Goal: Find specific page/section: Find specific page/section

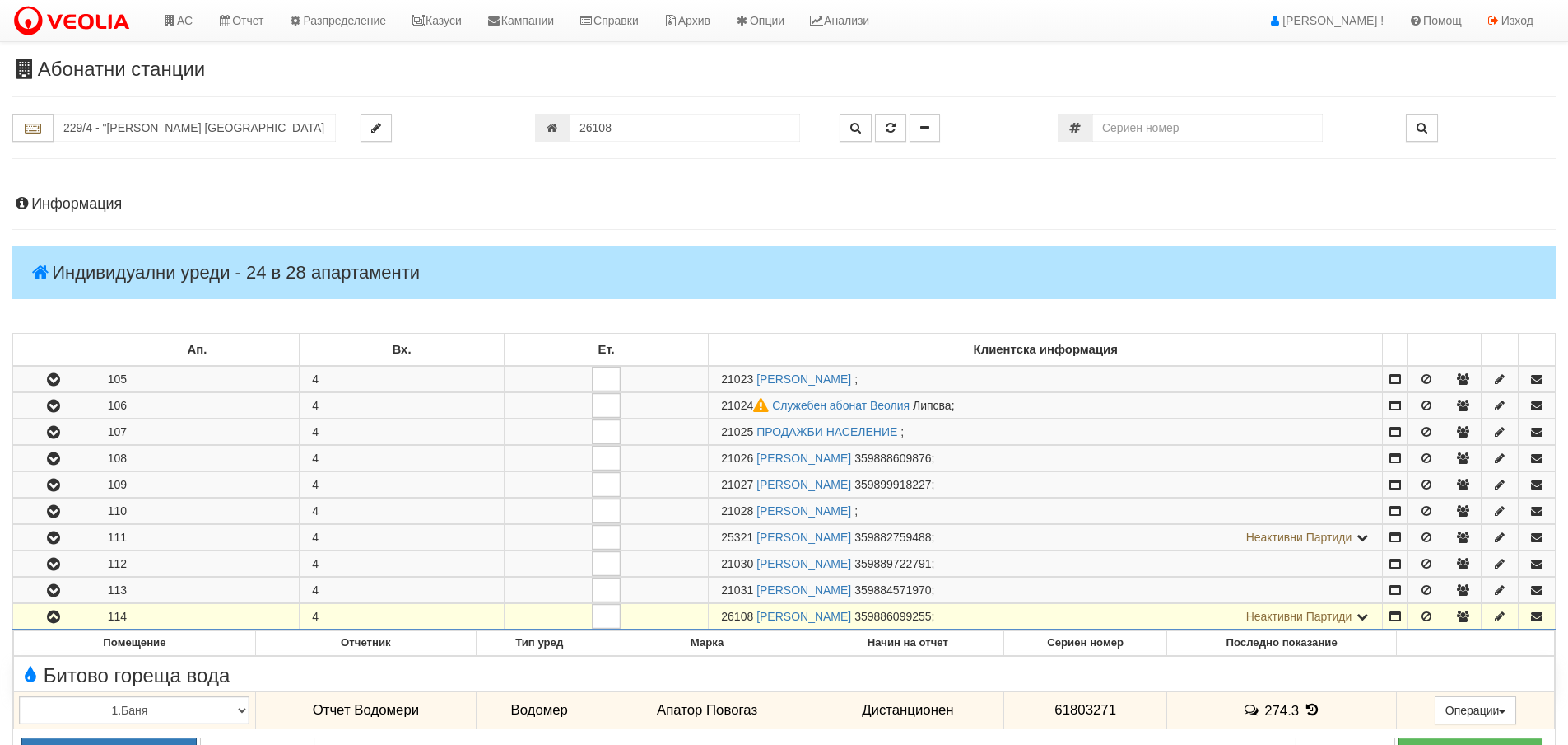
scroll to position [562, 0]
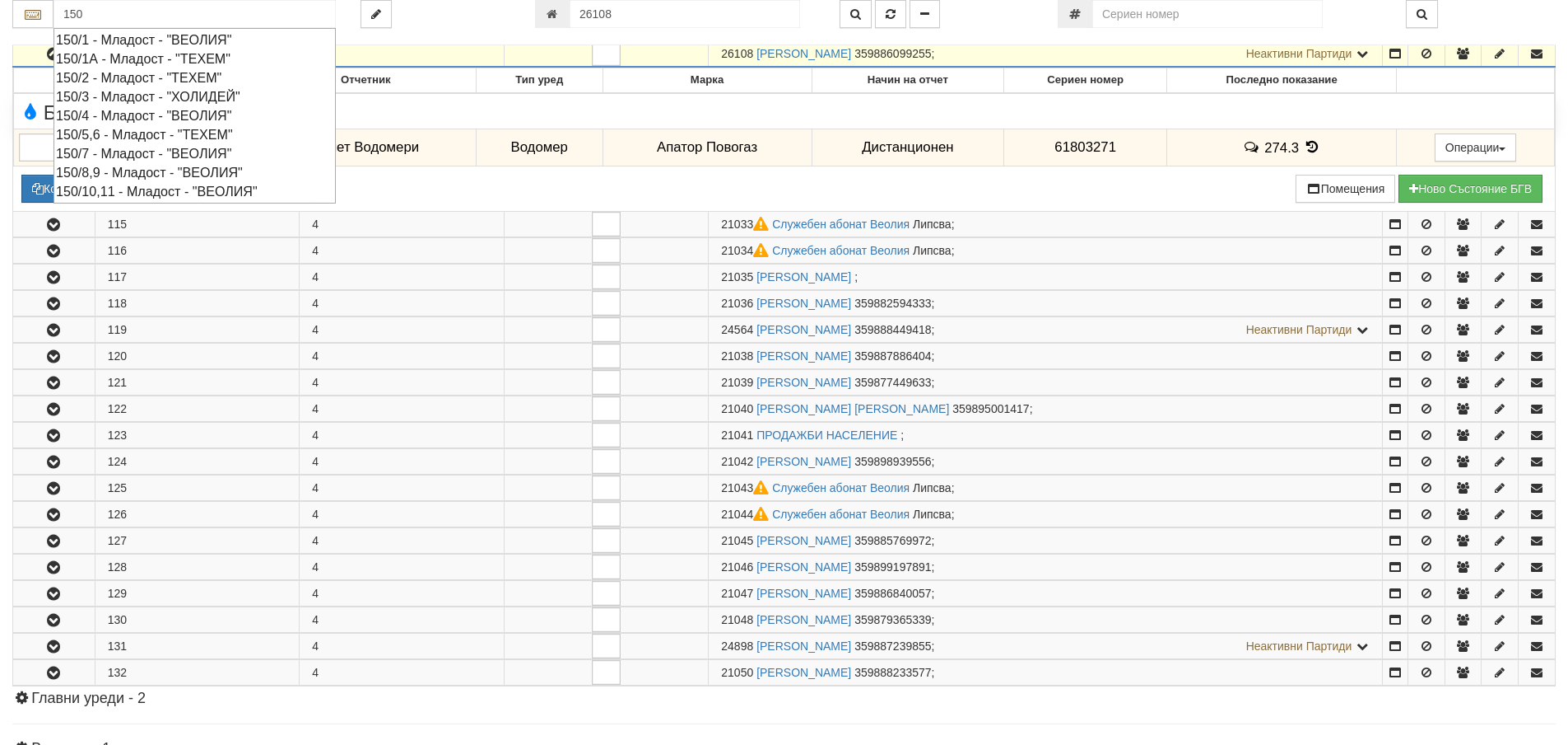
click at [142, 176] on div "150/8,9 - Младост - "ВЕОЛИЯ"" at bounding box center [194, 173] width 278 height 19
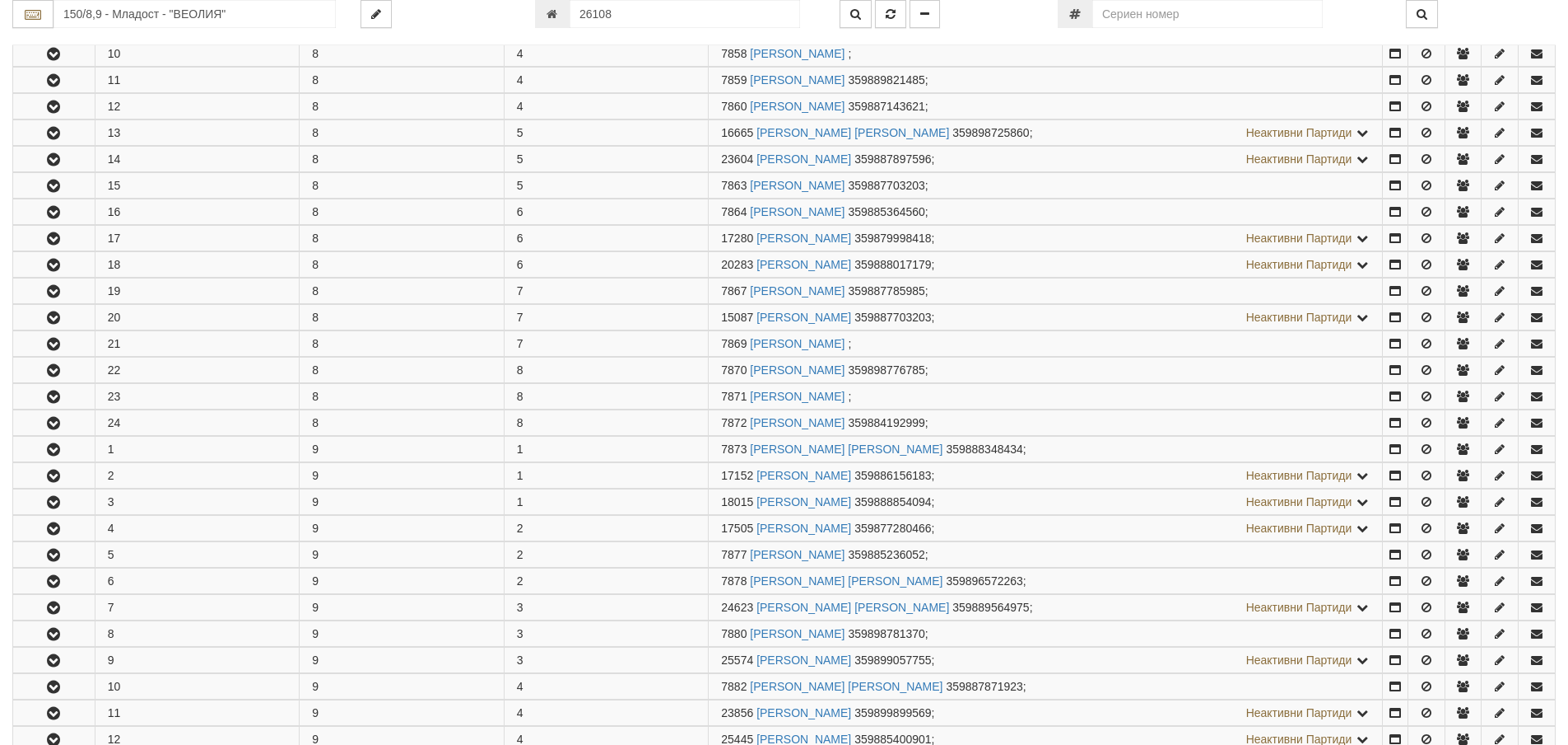
scroll to position [0, 0]
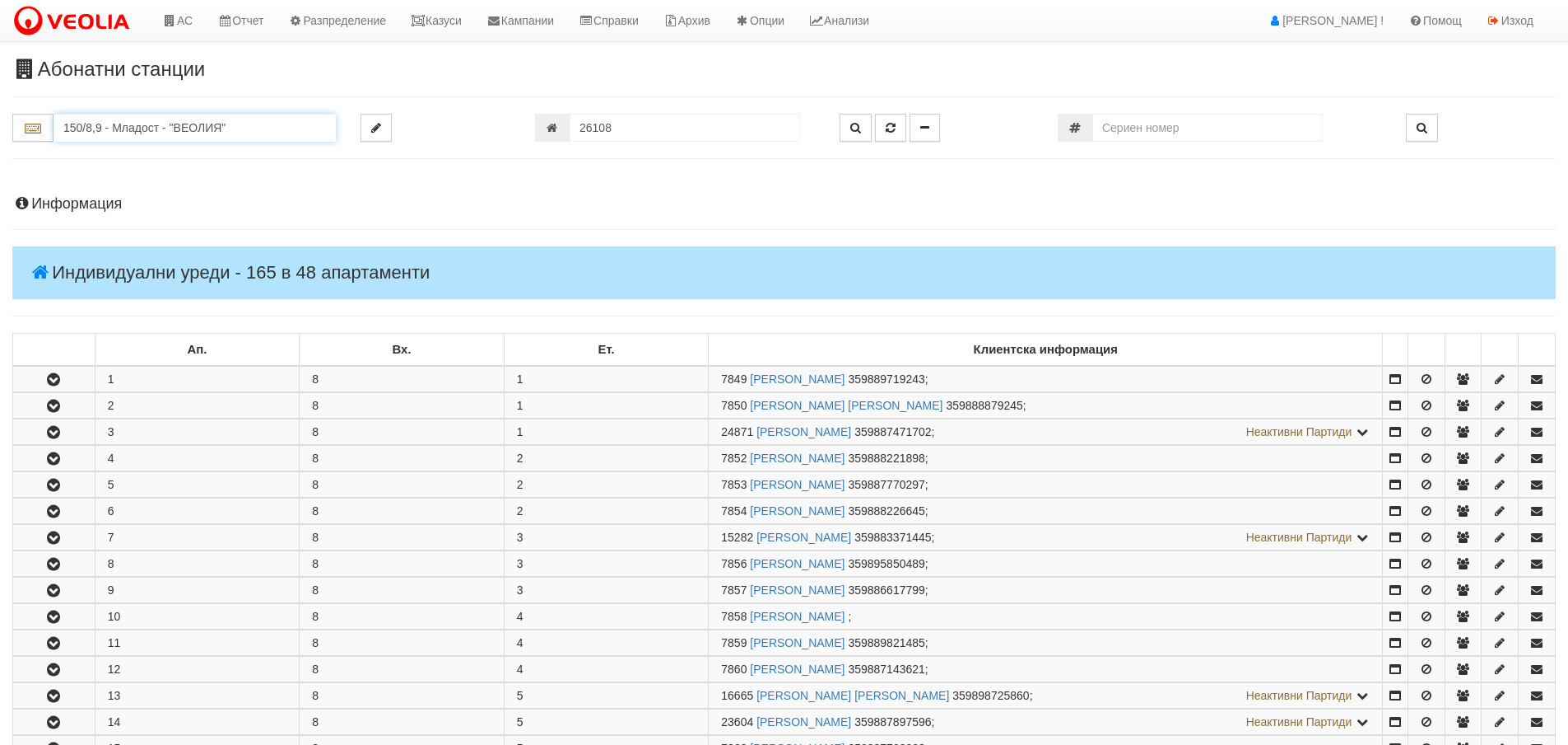
click at [178, 132] on input "150/8,9 - Младост - "ВЕОЛИЯ"" at bounding box center [195, 127] width 282 height 28
click at [149, 153] on div "153/1 - Младост - "ТЕХЕМ"" at bounding box center [194, 154] width 278 height 19
type input "153/1 - Младост - "ТЕХЕМ""
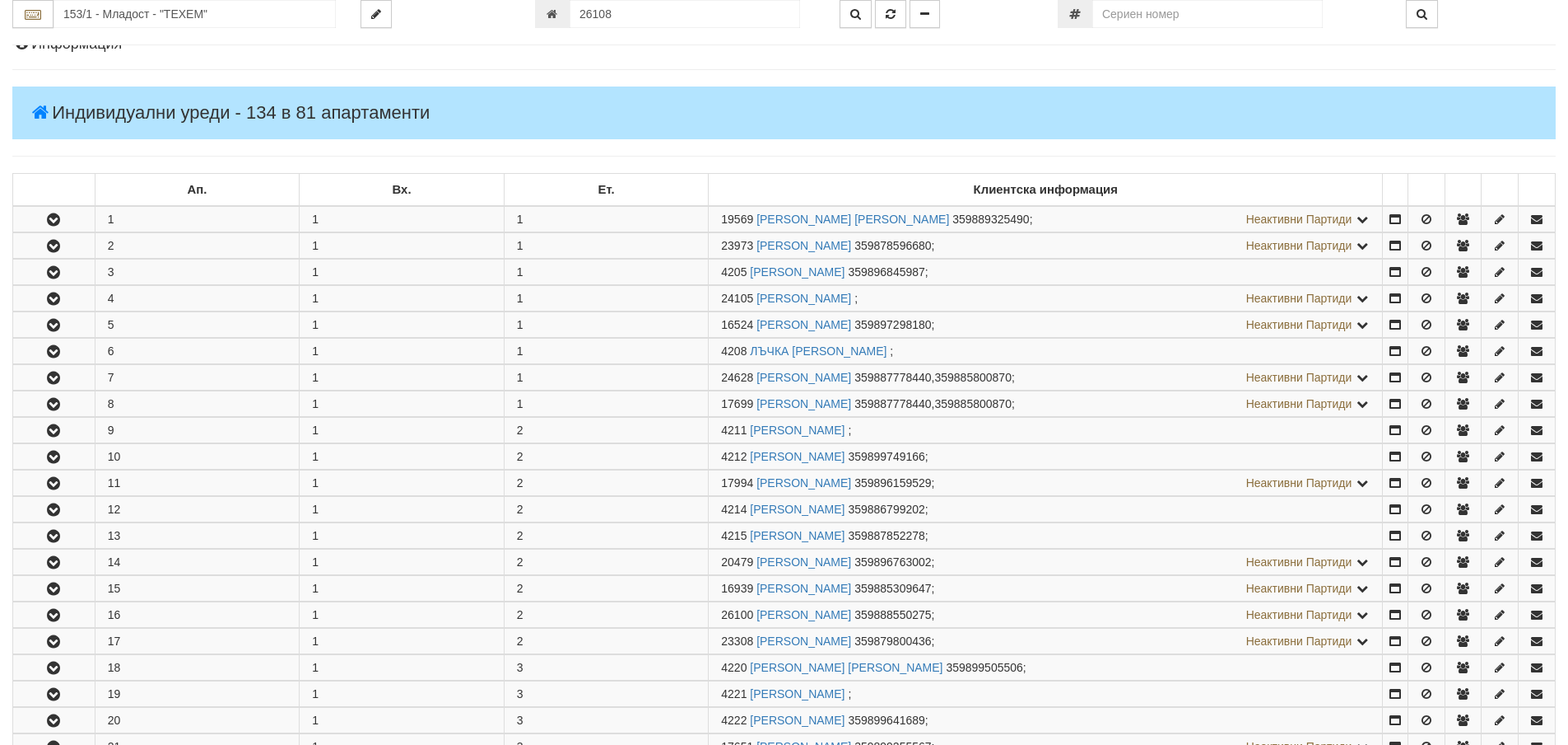
scroll to position [330, 0]
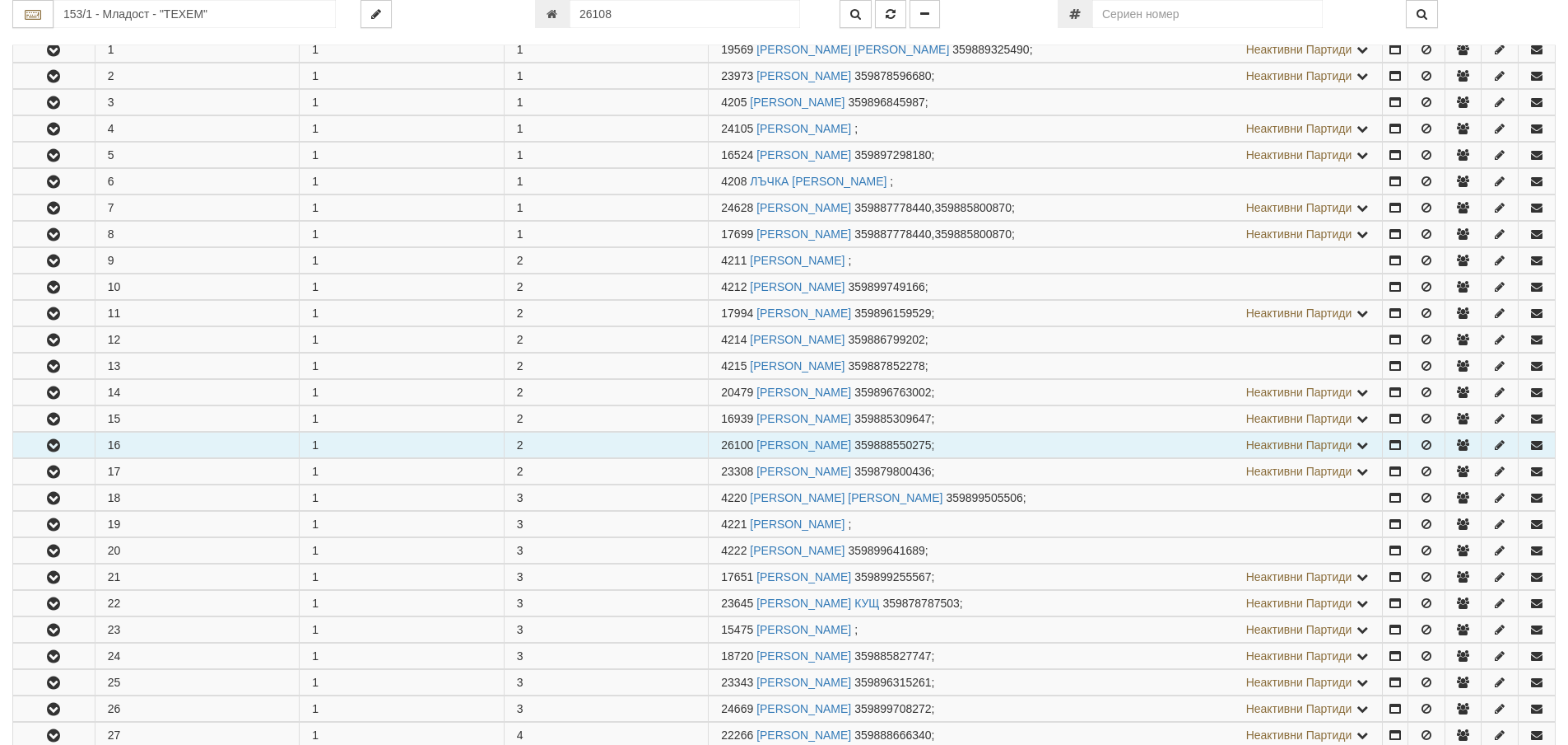
click at [72, 436] on button "button" at bounding box center [54, 445] width 82 height 25
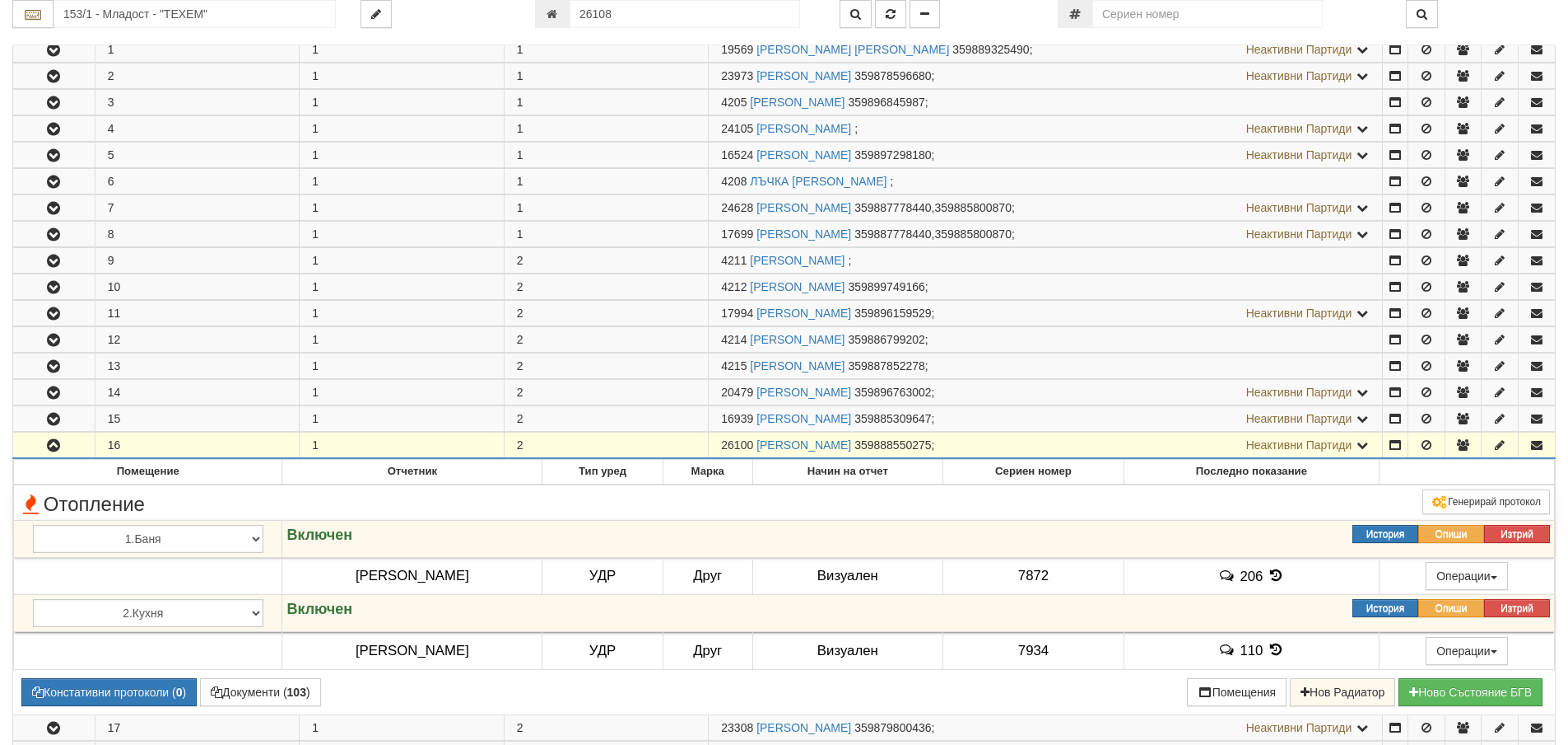
scroll to position [577, 0]
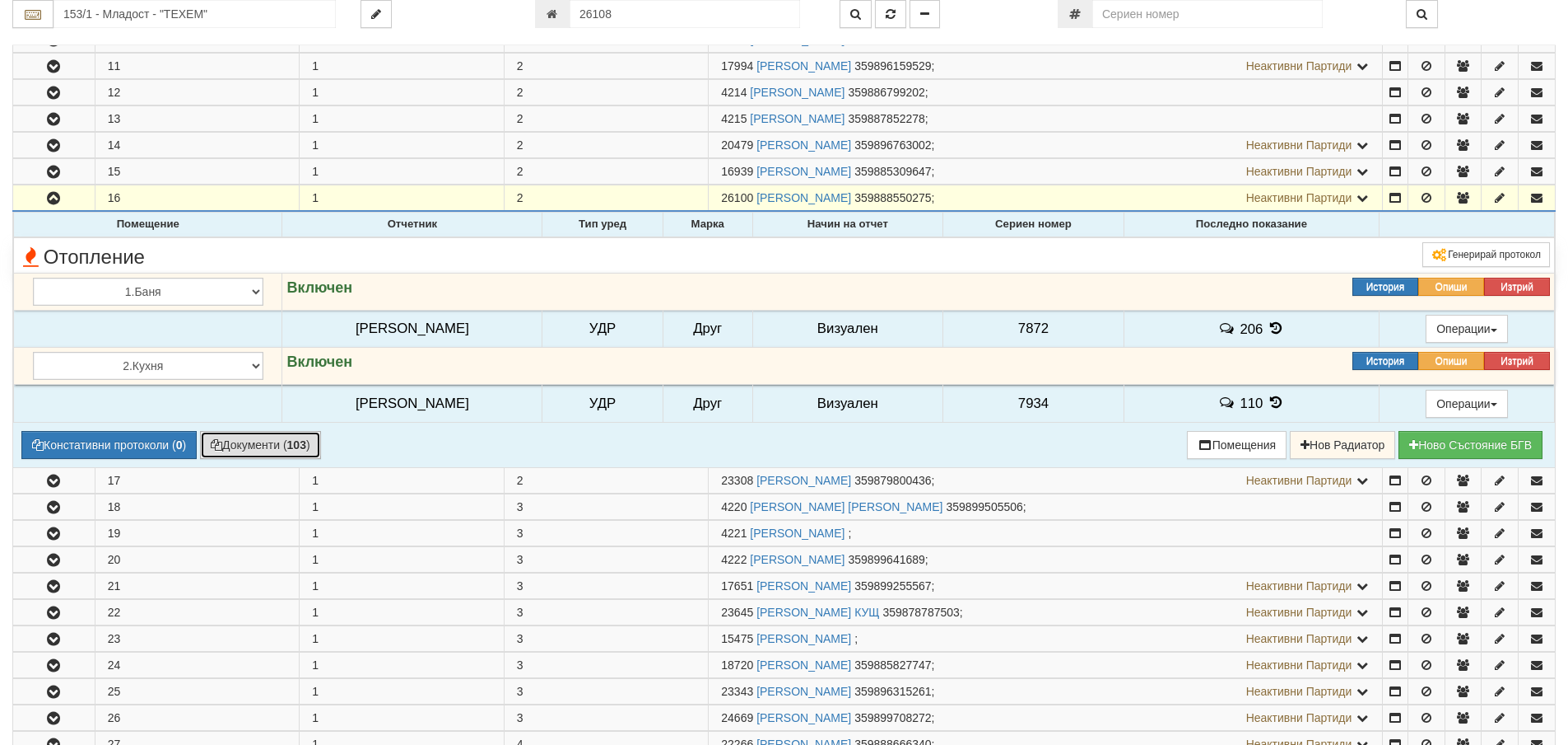
click at [264, 458] on button "Документи ( 103 )" at bounding box center [260, 444] width 121 height 28
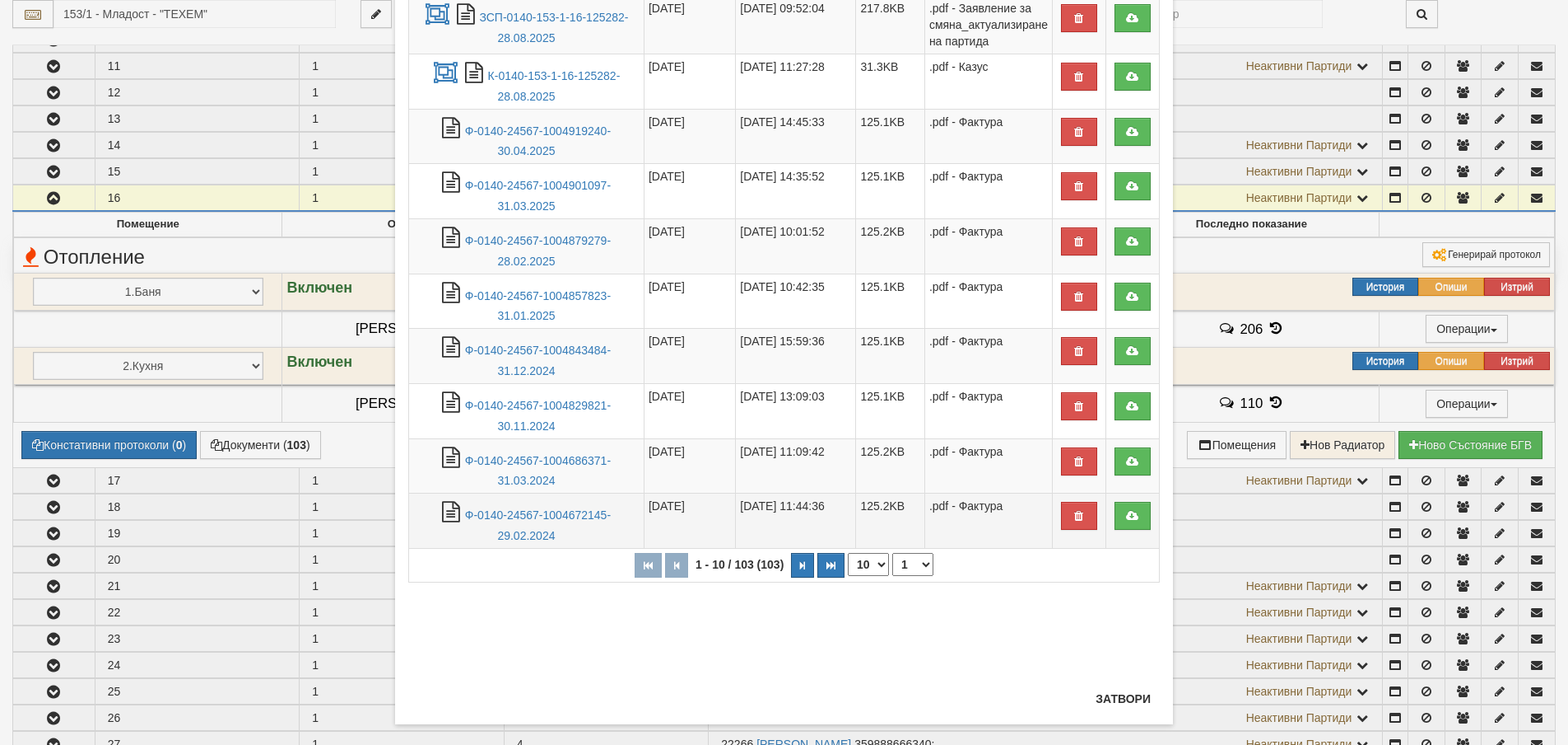
scroll to position [228, 0]
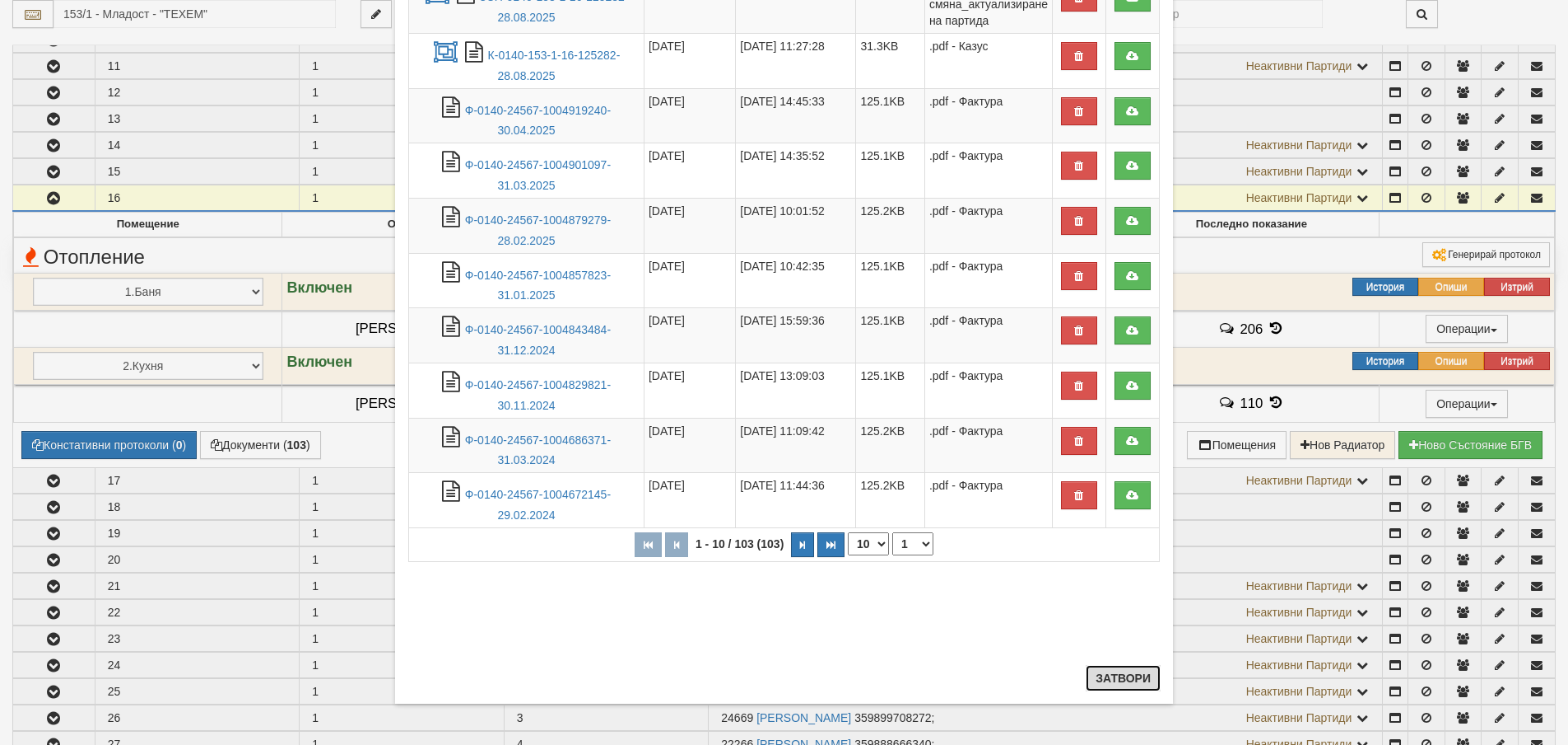
click at [1133, 683] on button "Затвори" at bounding box center [1123, 678] width 75 height 26
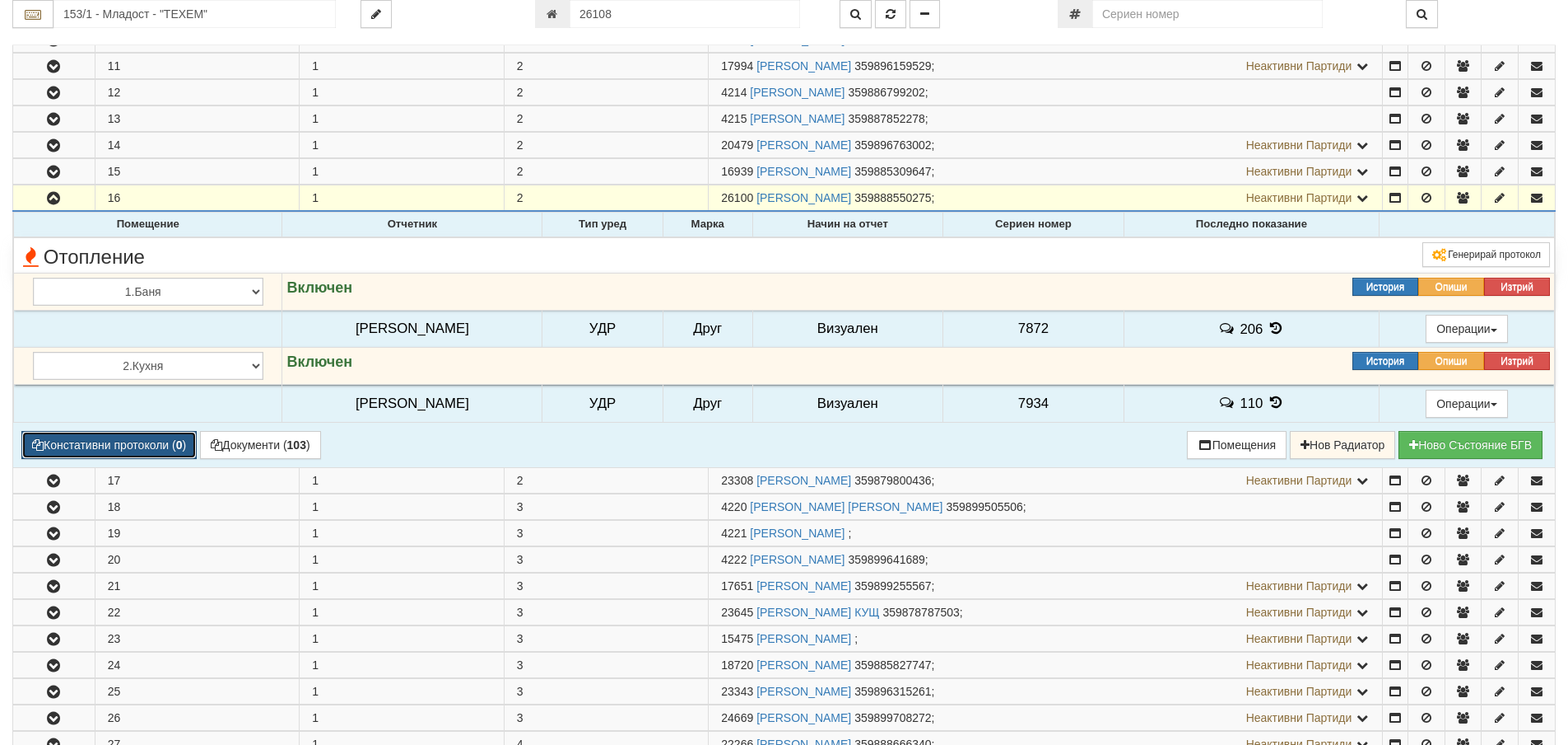
click at [161, 436] on button "Констативни протоколи ( 0 )" at bounding box center [109, 444] width 176 height 28
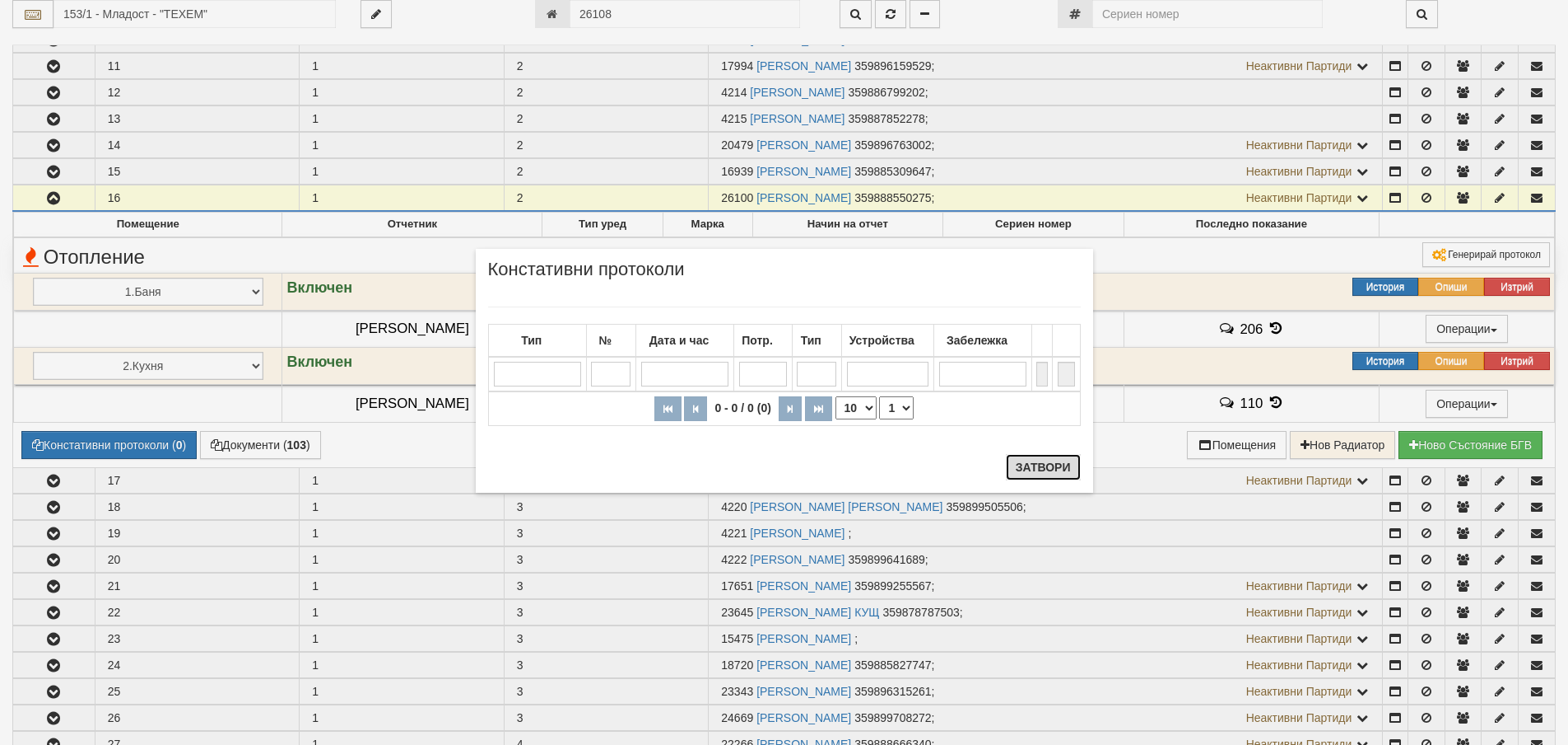
click at [1043, 459] on button "Затвори" at bounding box center [1043, 466] width 75 height 26
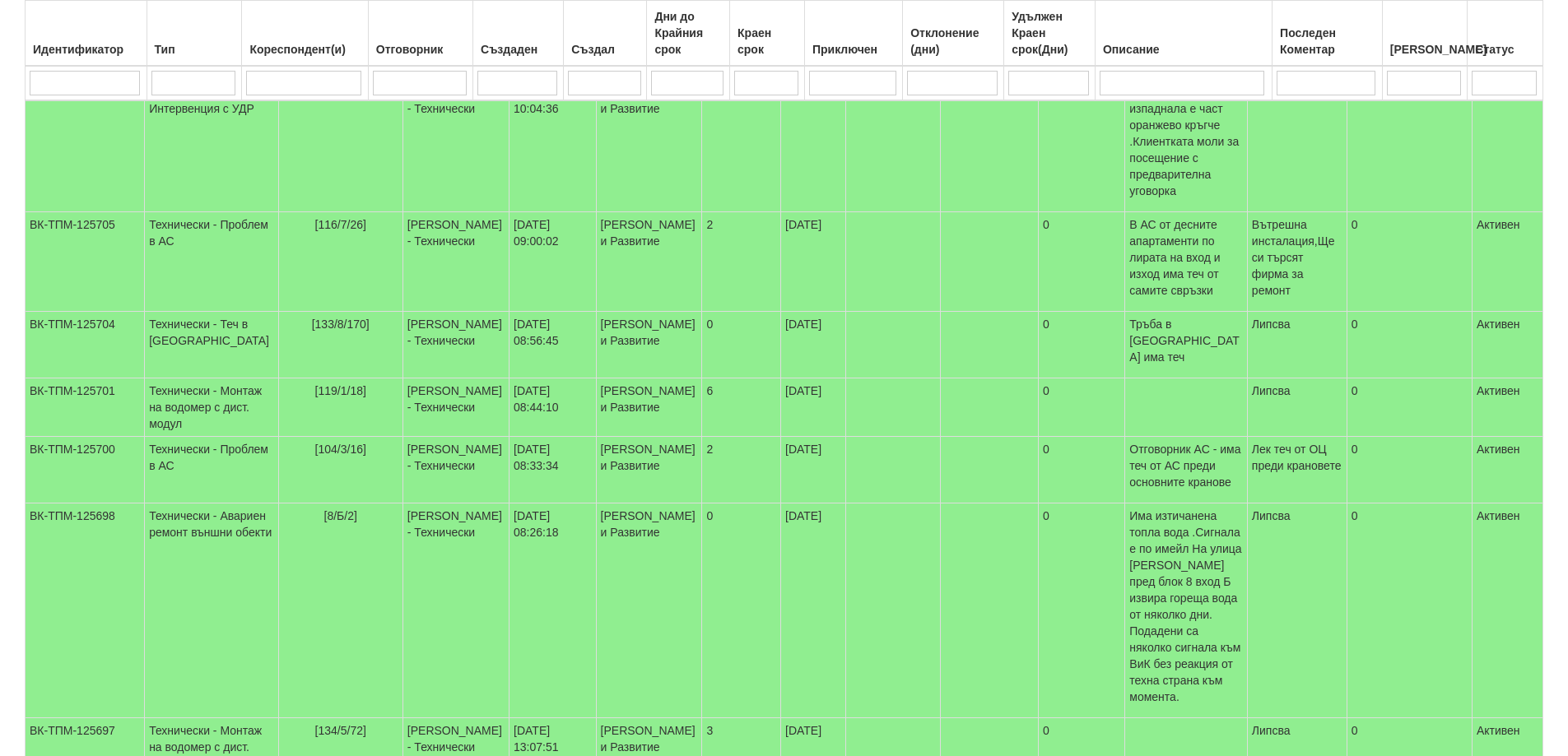
scroll to position [247, 0]
click at [296, 77] on input "search" at bounding box center [303, 84] width 114 height 25
type input "150/8/8"
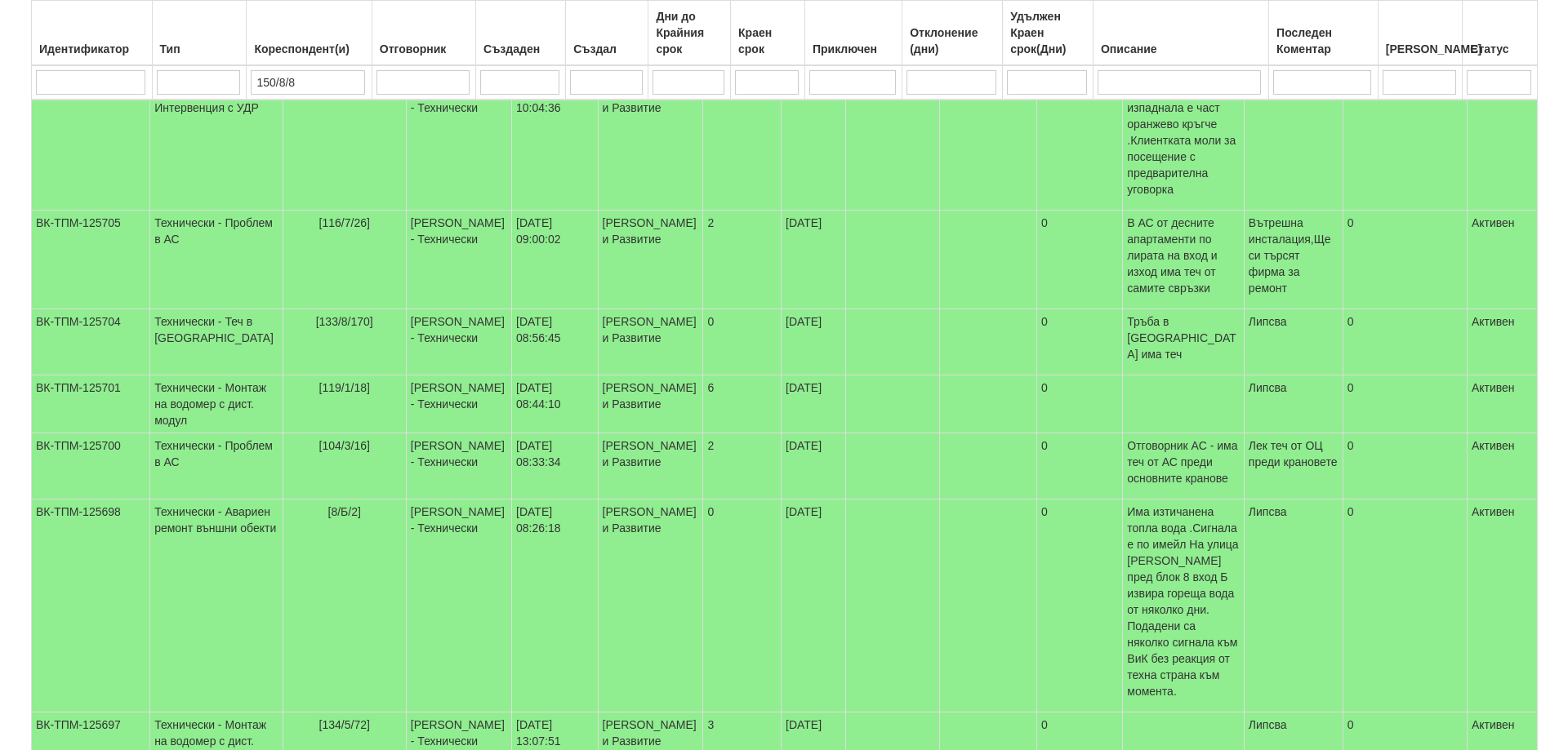
scroll to position [0, 0]
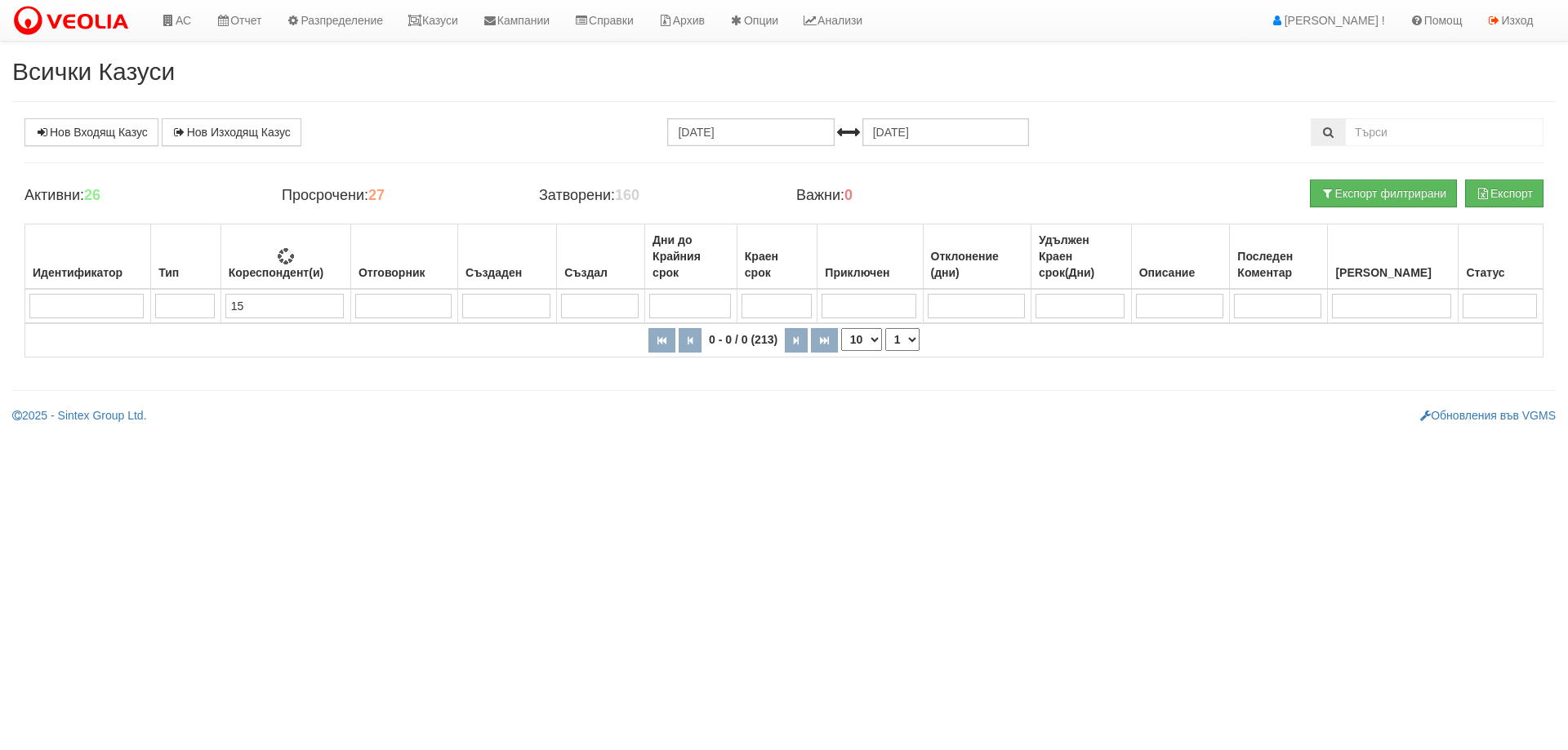
type input "1"
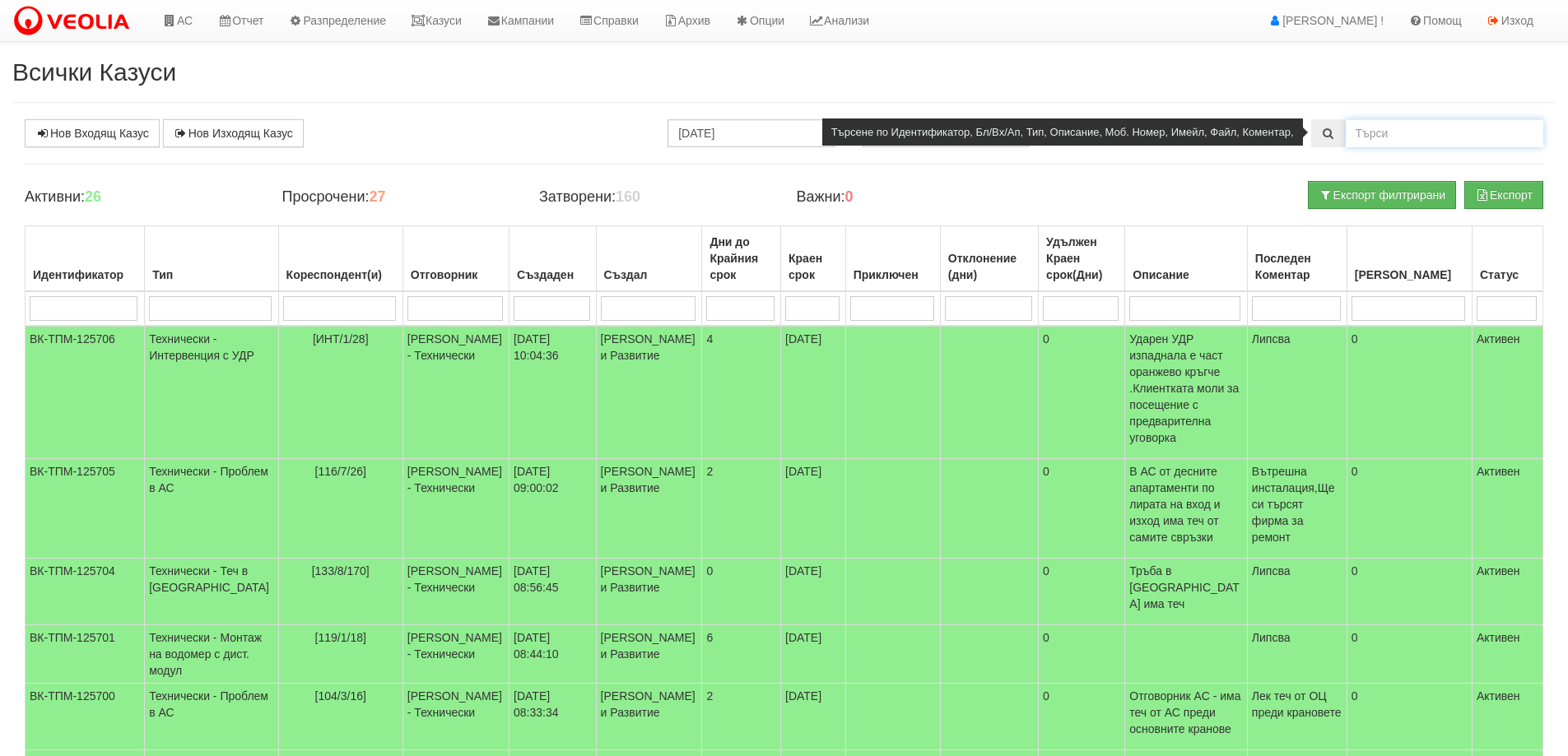
click at [1384, 131] on input "text" at bounding box center [1445, 133] width 198 height 28
type input "150/8/8"
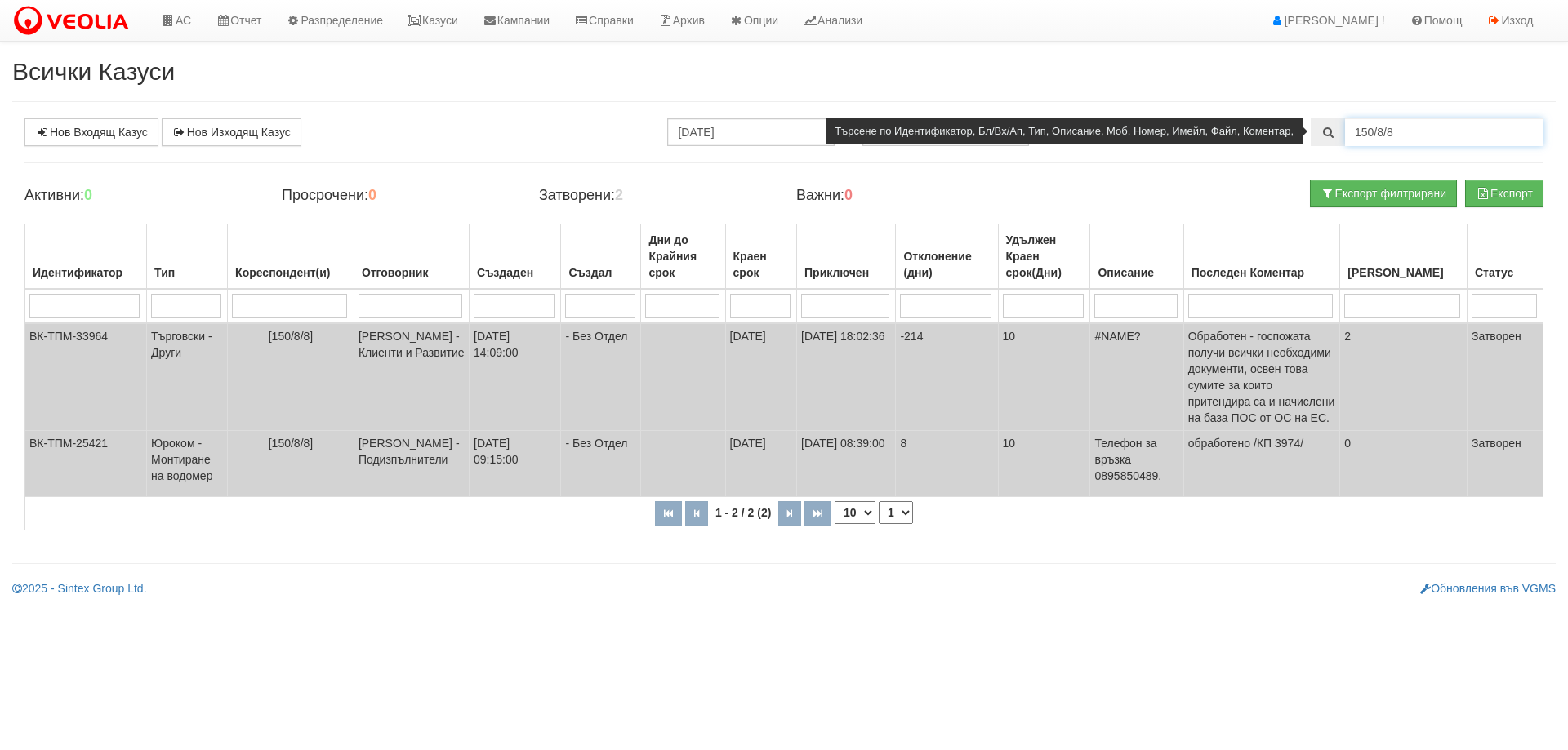
click at [1484, 137] on input "150/8/8" at bounding box center [1444, 132] width 198 height 28
drag, startPoint x: 1484, startPoint y: 137, endPoint x: 1318, endPoint y: 133, distance: 166.0
click at [1318, 133] on div "150/8/8" at bounding box center [1427, 132] width 233 height 28
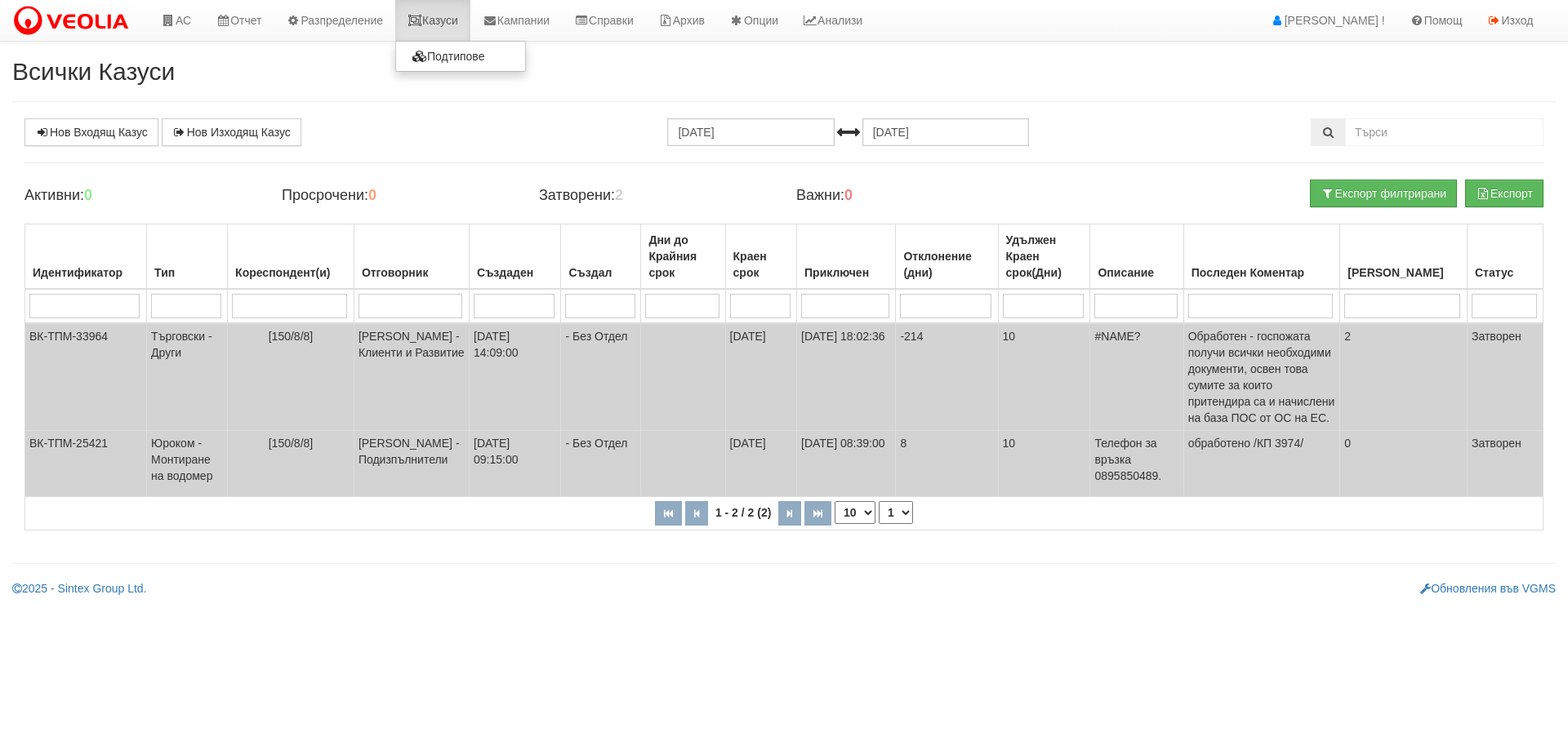
click at [434, 19] on link "Казуси" at bounding box center [433, 20] width 75 height 41
